Goal: Book appointment/travel/reservation

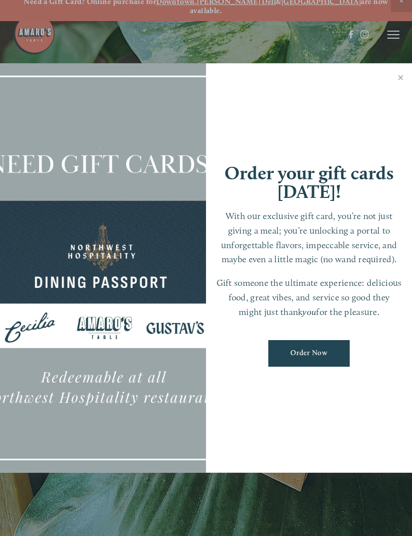
scroll to position [3, 0]
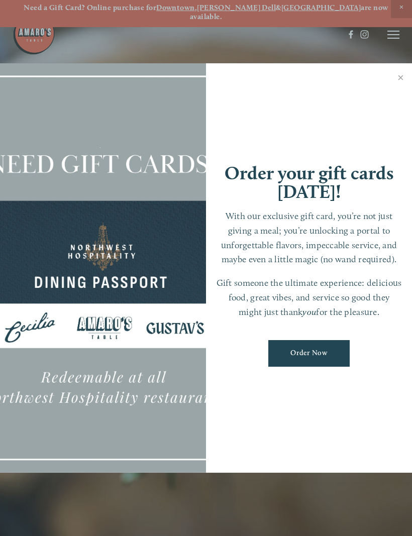
click at [398, 86] on link "Close" at bounding box center [401, 79] width 20 height 28
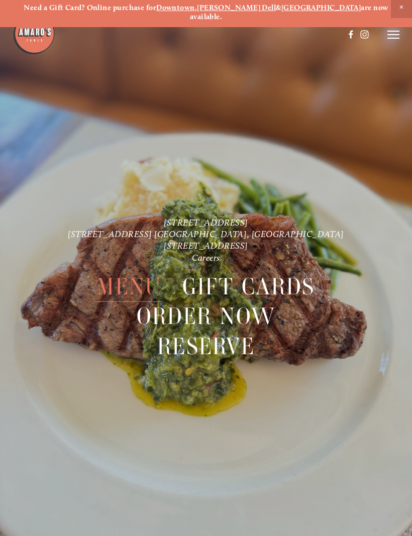
click at [391, 37] on icon at bounding box center [393, 34] width 12 height 9
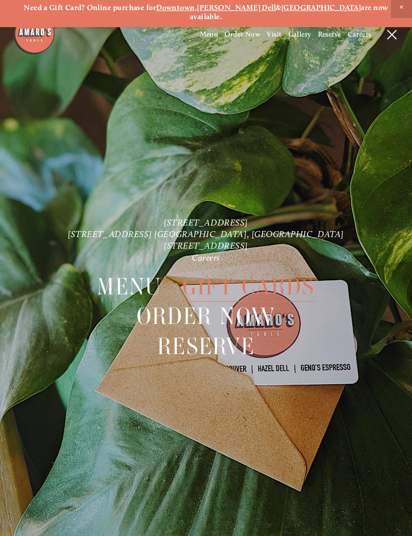
click at [388, 39] on line at bounding box center [391, 34] width 9 height 9
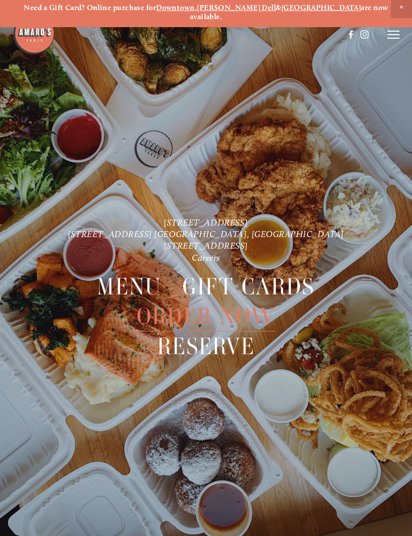
click at [391, 38] on line at bounding box center [393, 38] width 12 height 0
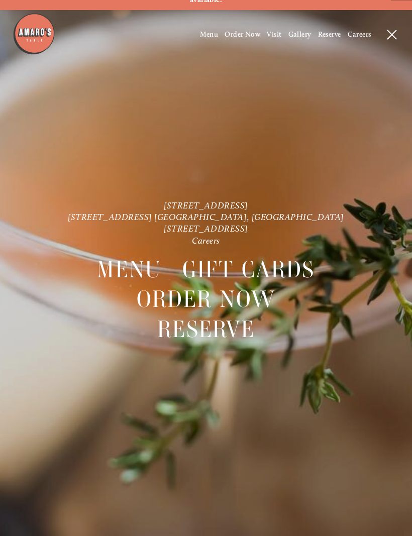
scroll to position [0, 0]
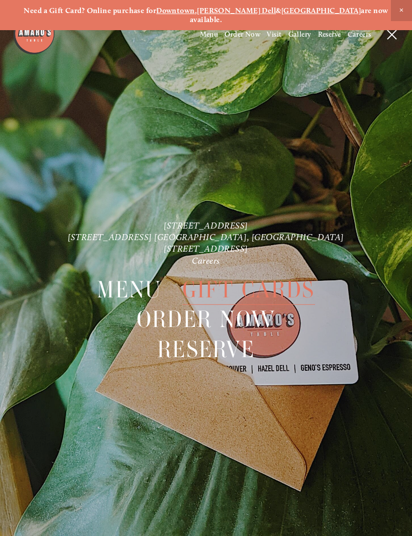
click at [208, 33] on span "Menu" at bounding box center [209, 34] width 19 height 9
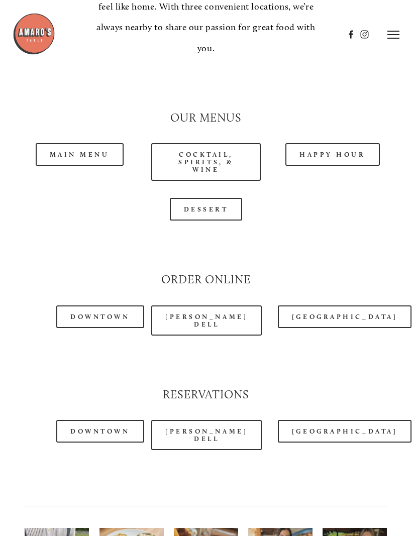
scroll to position [866, 0]
click at [228, 306] on link "[PERSON_NAME] Dell" at bounding box center [206, 321] width 111 height 30
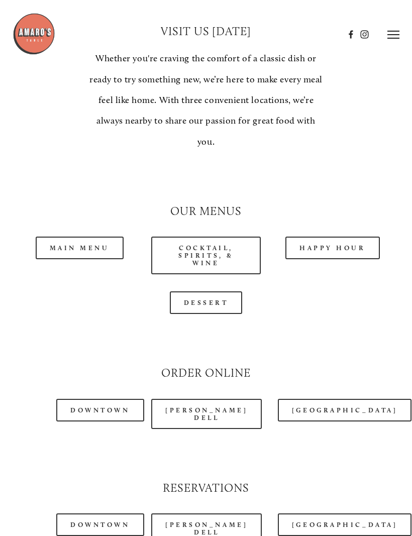
scroll to position [765, 0]
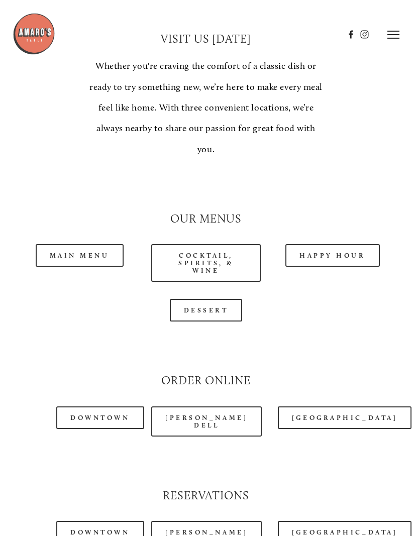
click at [356, 244] on link "Happy Hour" at bounding box center [332, 255] width 94 height 23
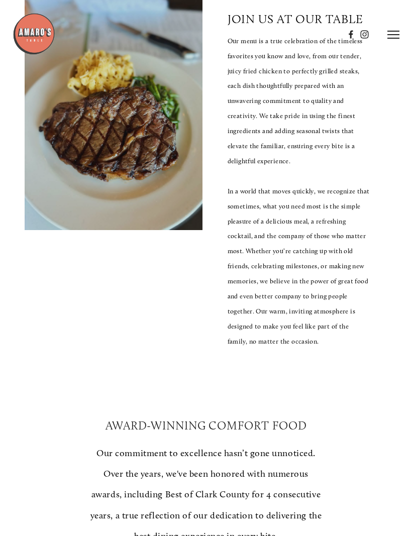
scroll to position [0, 0]
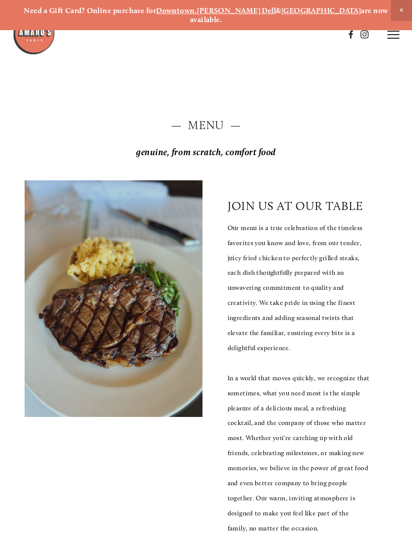
click at [390, 35] on line at bounding box center [393, 35] width 12 height 0
click at [328, 37] on span "Reserve" at bounding box center [329, 34] width 23 height 9
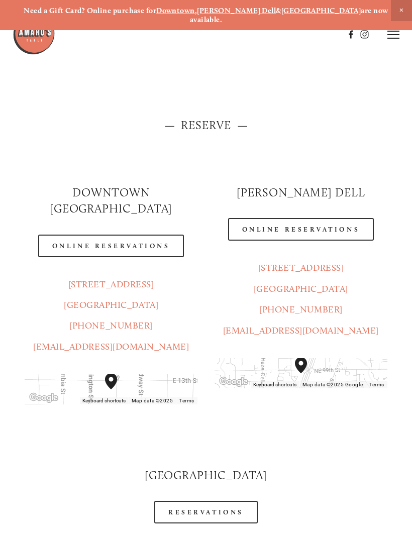
click at [348, 218] on link "Online Reservations" at bounding box center [301, 229] width 146 height 23
